Goal: Task Accomplishment & Management: Manage account settings

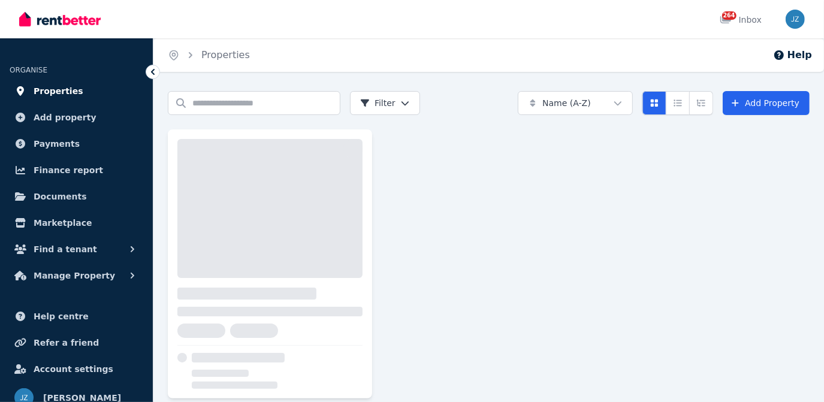
click at [49, 95] on span "Properties" at bounding box center [59, 91] width 50 height 14
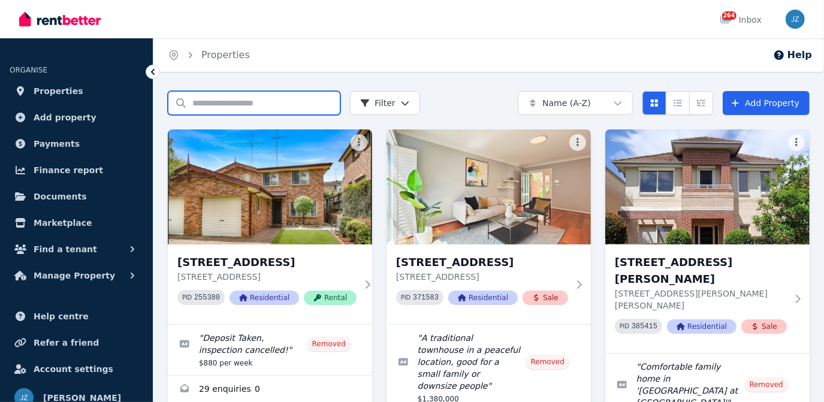
click at [308, 108] on input "Search properties" at bounding box center [254, 103] width 173 height 24
type input "****"
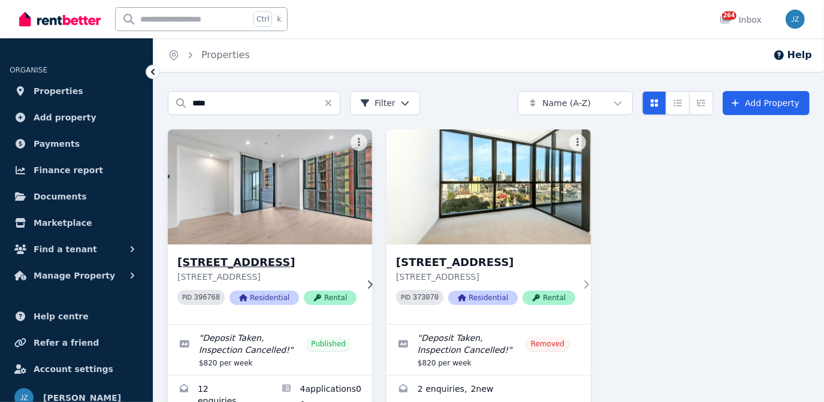
click at [263, 246] on div "[STREET_ADDRESS] PID 396768 Residential Rental" at bounding box center [270, 285] width 204 height 80
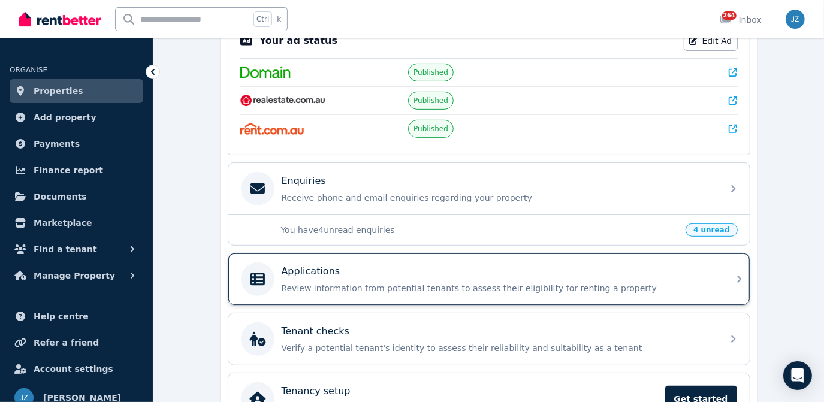
scroll to position [269, 0]
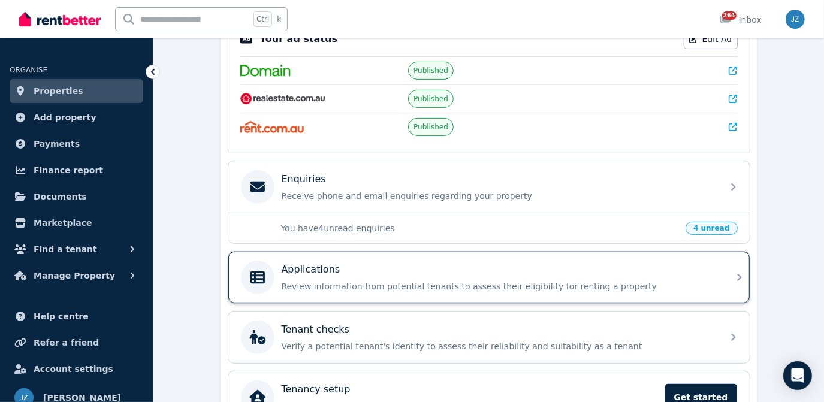
click at [389, 282] on p "Review information from potential tenants to assess their eligibility for renti…" at bounding box center [499, 287] width 434 height 12
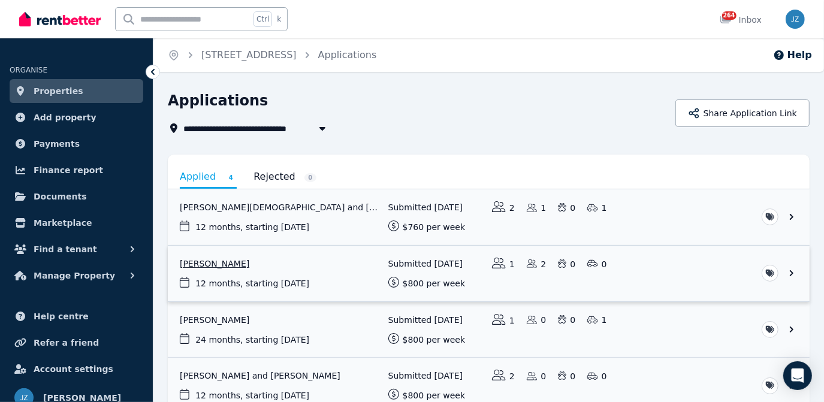
click at [236, 263] on link "View application: Wen Loong Tan" at bounding box center [489, 274] width 642 height 56
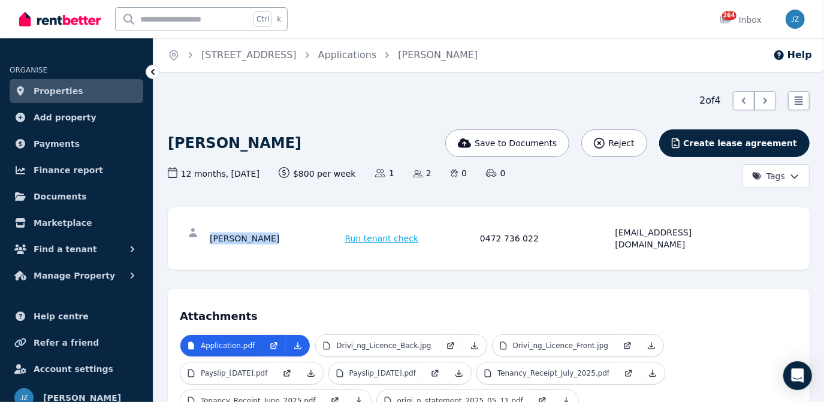
drag, startPoint x: 271, startPoint y: 237, endPoint x: 211, endPoint y: 243, distance: 60.2
click at [211, 243] on div "[PERSON_NAME] Tan Run tenant check 0472 736 022 [EMAIL_ADDRESS][DOMAIN_NAME]" at bounding box center [489, 238] width 618 height 38
copy div "[PERSON_NAME]"
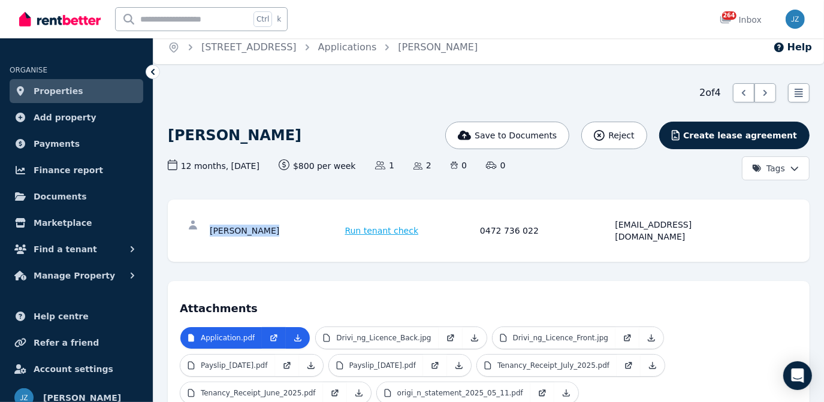
scroll to position [176, 0]
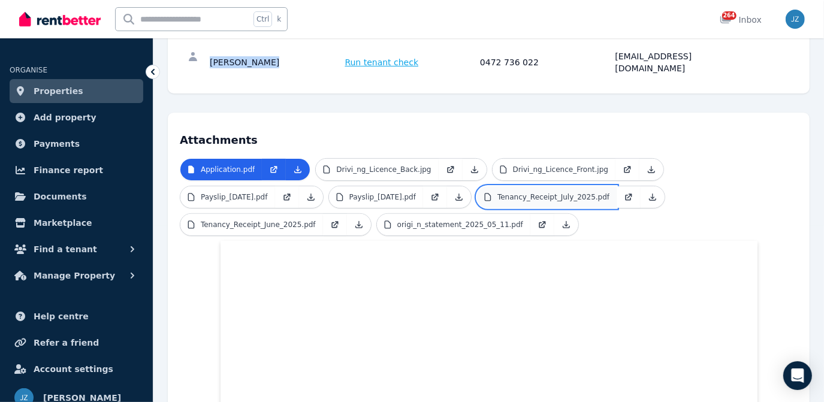
click at [578, 189] on link "Tenancy_Receipt_July_2025.pdf" at bounding box center [547, 197] width 140 height 22
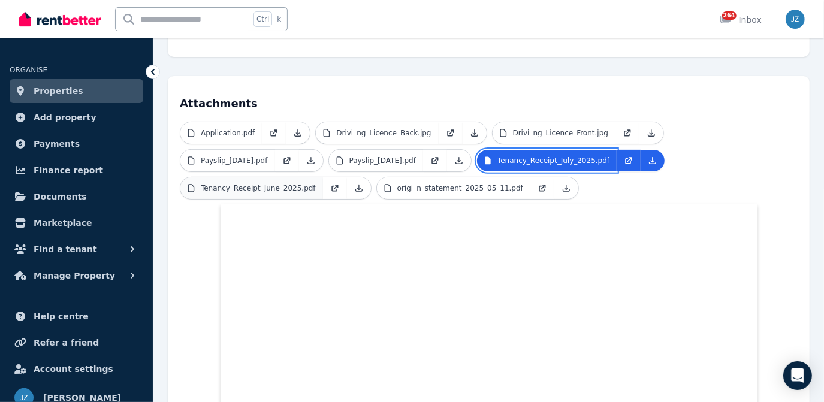
scroll to position [213, 0]
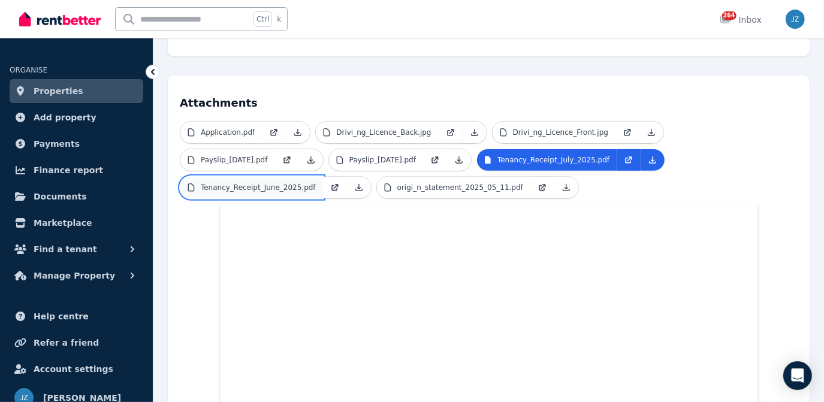
click at [294, 180] on link "Tenancy_Receipt_June_2025.pdf" at bounding box center [251, 188] width 143 height 22
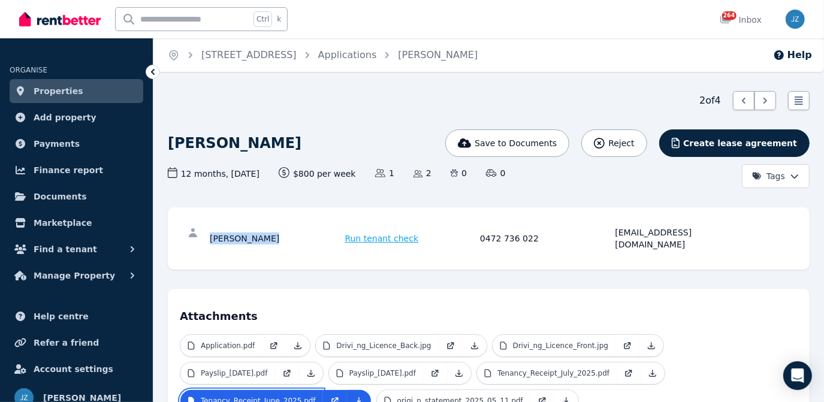
scroll to position [0, 0]
click at [242, 341] on p "Application.pdf" at bounding box center [228, 346] width 54 height 10
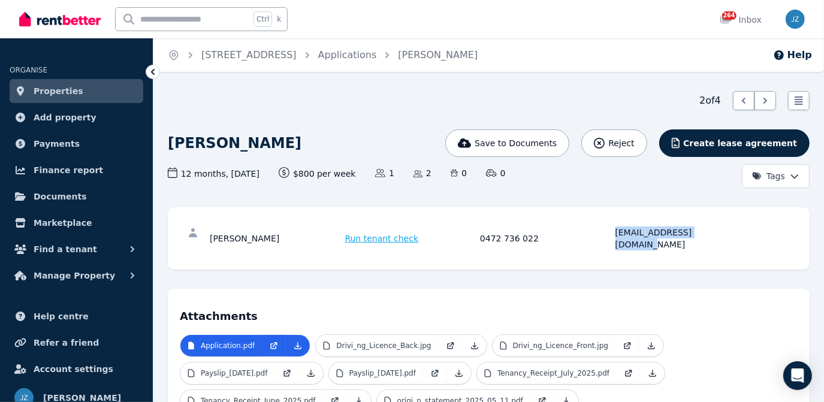
drag, startPoint x: 614, startPoint y: 233, endPoint x: 727, endPoint y: 239, distance: 113.4
click at [727, 239] on div "[PERSON_NAME] Tan Run tenant check 0472 736 022 [EMAIL_ADDRESS][DOMAIN_NAME]" at bounding box center [489, 238] width 618 height 38
drag, startPoint x: 474, startPoint y: 233, endPoint x: 533, endPoint y: 236, distance: 60.0
click at [533, 236] on div "[PERSON_NAME] Tan Run tenant check 0472 736 022 [EMAIL_ADDRESS][DOMAIN_NAME]" at bounding box center [478, 239] width 537 height 24
copy div "0472 736 022"
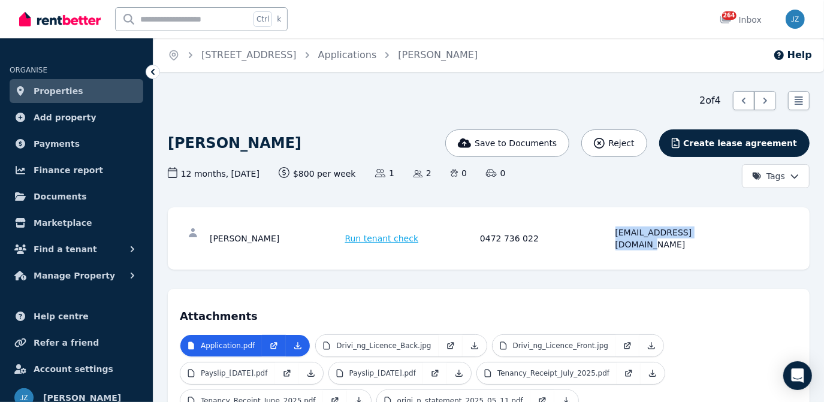
drag, startPoint x: 716, startPoint y: 236, endPoint x: 617, endPoint y: 239, distance: 99.5
click at [617, 239] on div "[PERSON_NAME] Tan Run tenant check 0472 736 022 [EMAIL_ADDRESS][DOMAIN_NAME]" at bounding box center [489, 238] width 618 height 38
copy div "[EMAIL_ADDRESS][DOMAIN_NAME]"
click at [631, 234] on div "[EMAIL_ADDRESS][DOMAIN_NAME]" at bounding box center [682, 239] width 132 height 24
copy div "[EMAIL_ADDRESS][DOMAIN_NAME]"
